Goal: Information Seeking & Learning: Learn about a topic

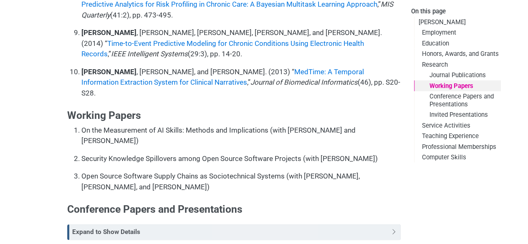
scroll to position [1027, 0]
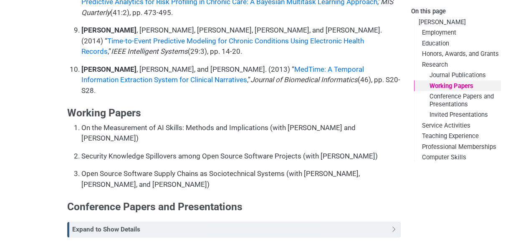
click at [397, 222] on div "Expand to Show Details" at bounding box center [234, 229] width 331 height 15
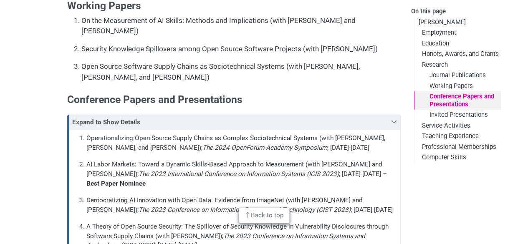
scroll to position [1129, 0]
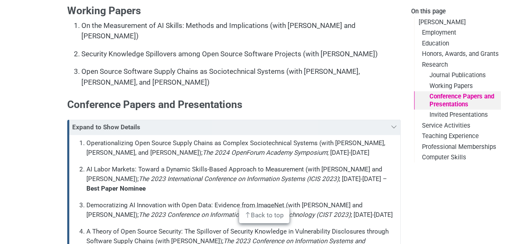
drag, startPoint x: 86, startPoint y: 191, endPoint x: 305, endPoint y: 192, distance: 218.7
drag, startPoint x: 86, startPoint y: 191, endPoint x: 212, endPoint y: 192, distance: 126.5
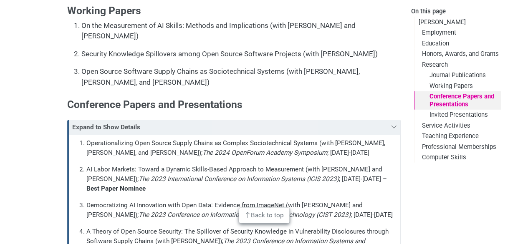
drag, startPoint x: 169, startPoint y: 211, endPoint x: 88, endPoint y: 193, distance: 83.3
drag, startPoint x: 88, startPoint y: 192, endPoint x: 168, endPoint y: 214, distance: 83.4
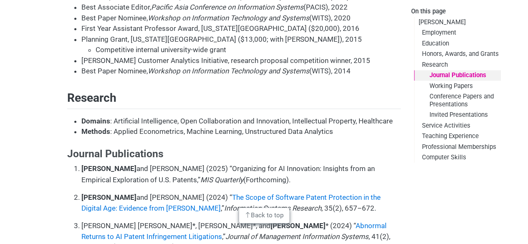
scroll to position [615, 0]
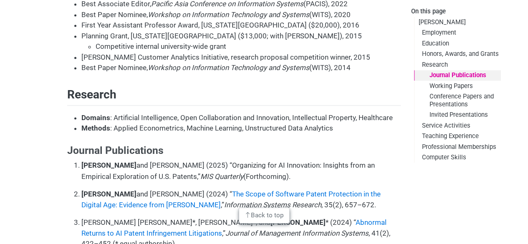
scroll to position [621, 0]
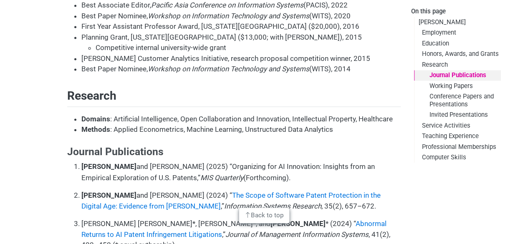
click at [211, 162] on p "[PERSON_NAME] and [PERSON_NAME] (2025) “Organizing for AI Innovation: Insights …" at bounding box center [240, 172] width 319 height 21
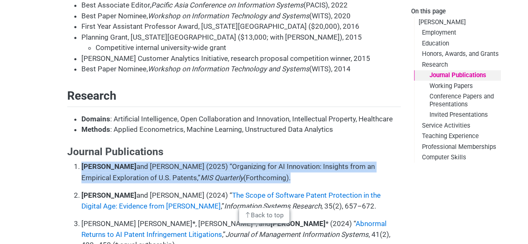
drag, startPoint x: 210, startPoint y: 106, endPoint x: 202, endPoint y: 110, distance: 9.7
click at [163, 162] on p "[PERSON_NAME] and [PERSON_NAME] (2025) “Organizing for AI Innovation: Insights …" at bounding box center [240, 172] width 319 height 21
click at [202, 173] on em "MIS Quarterly" at bounding box center [221, 177] width 43 height 8
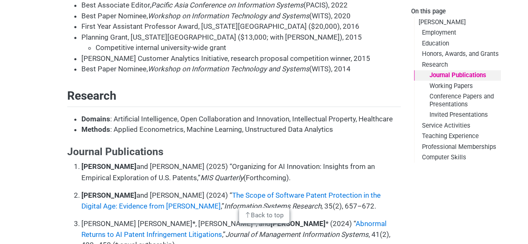
click at [214, 162] on p "[PERSON_NAME] and [PERSON_NAME] (2025) “Organizing for AI Innovation: Insights …" at bounding box center [240, 172] width 319 height 21
drag, startPoint x: 214, startPoint y: 97, endPoint x: 161, endPoint y: 108, distance: 53.7
click at [162, 162] on p "[PERSON_NAME] and [PERSON_NAME] (2025) “Organizing for AI Innovation: Insights …" at bounding box center [240, 172] width 319 height 21
